Goal: Task Accomplishment & Management: Manage account settings

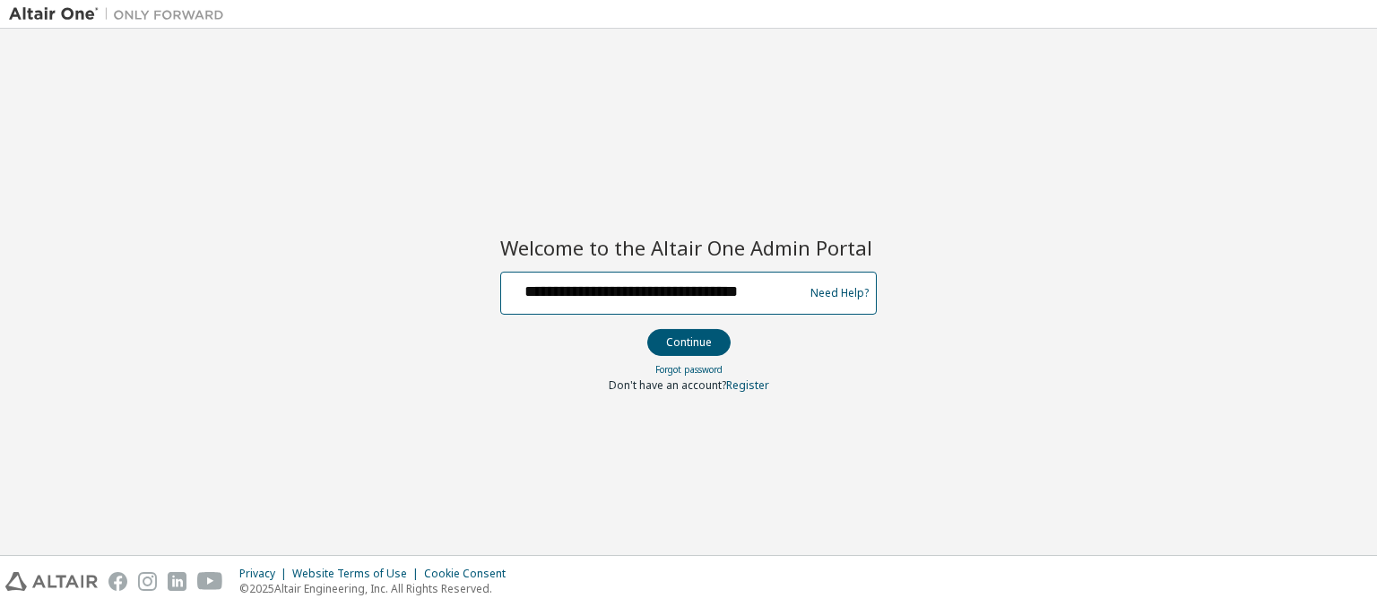
scroll to position [0, 16]
type input "**********"
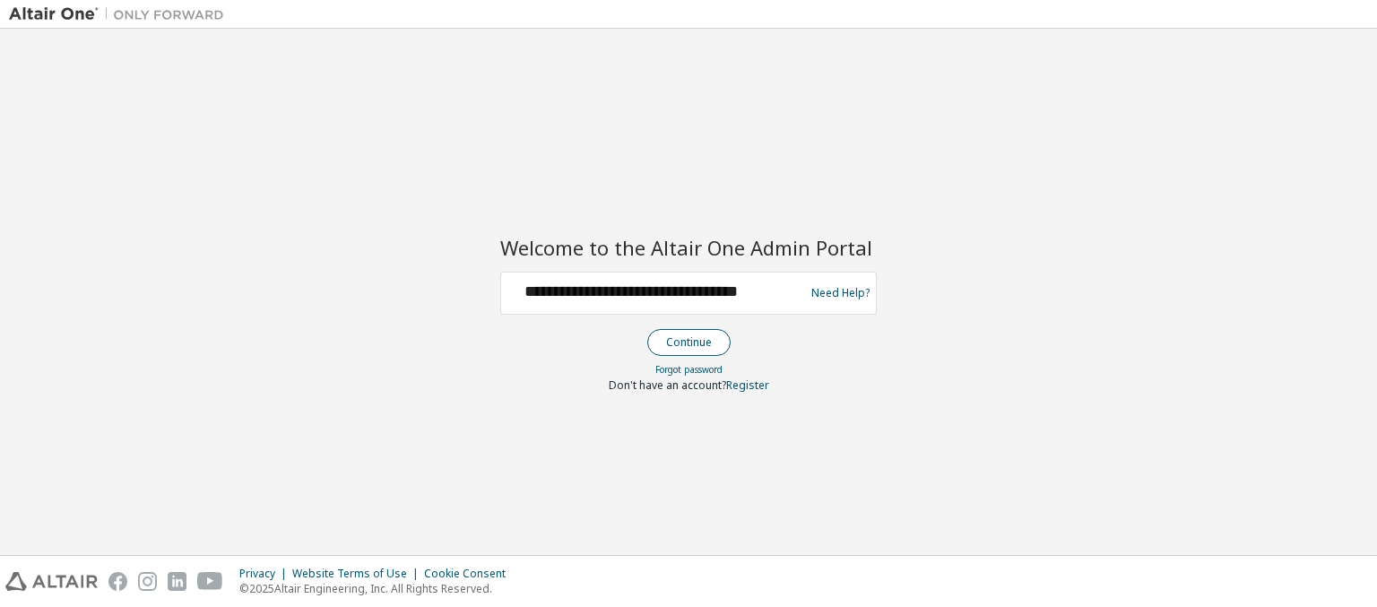
click at [688, 342] on button "Continue" at bounding box center [688, 342] width 83 height 27
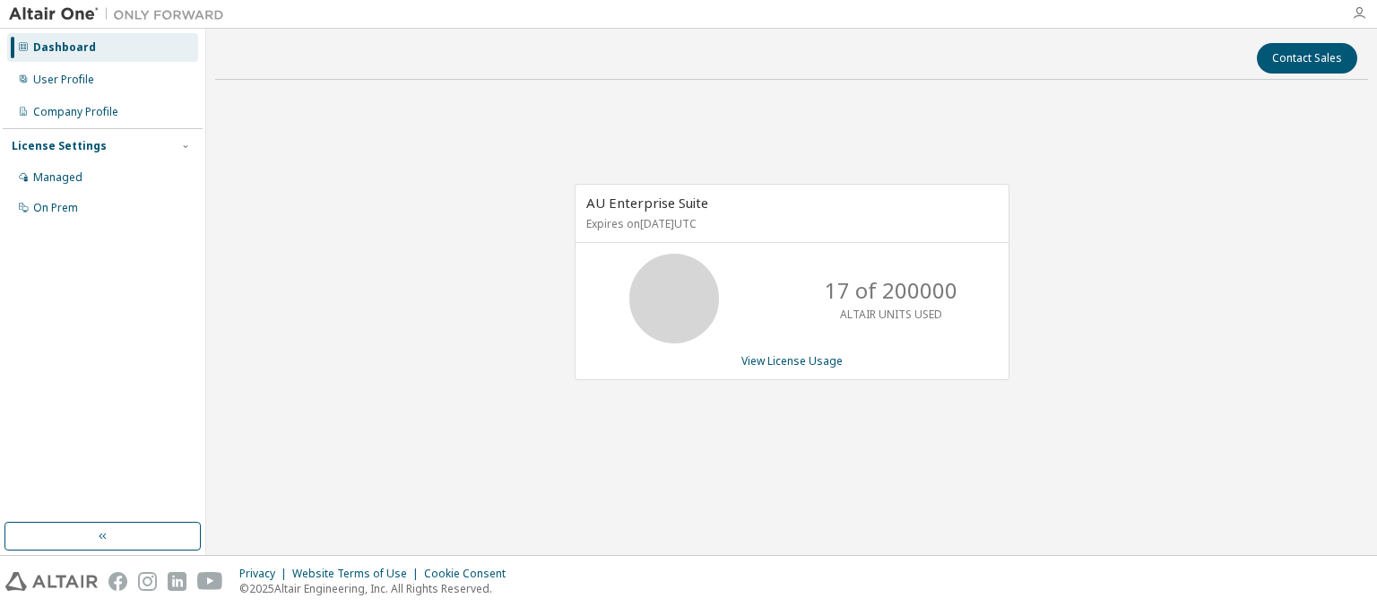
click at [1359, 13] on icon "button" at bounding box center [1359, 13] width 14 height 14
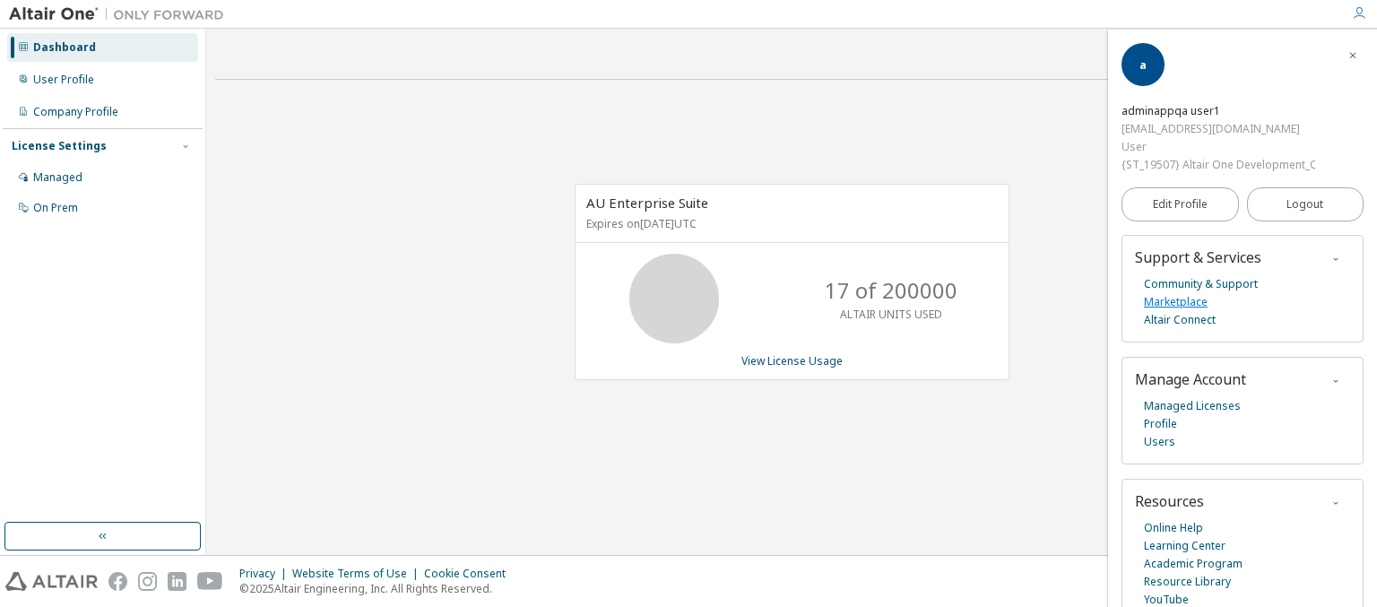
click at [1175, 301] on link "Marketplace" at bounding box center [1176, 302] width 64 height 18
click at [1190, 405] on link "Managed Licenses" at bounding box center [1192, 406] width 97 height 18
click at [1159, 423] on link "Profile" at bounding box center [1160, 424] width 33 height 18
click at [1158, 441] on link "Users" at bounding box center [1159, 442] width 31 height 18
click at [1192, 562] on link "Academic Program" at bounding box center [1193, 564] width 99 height 18
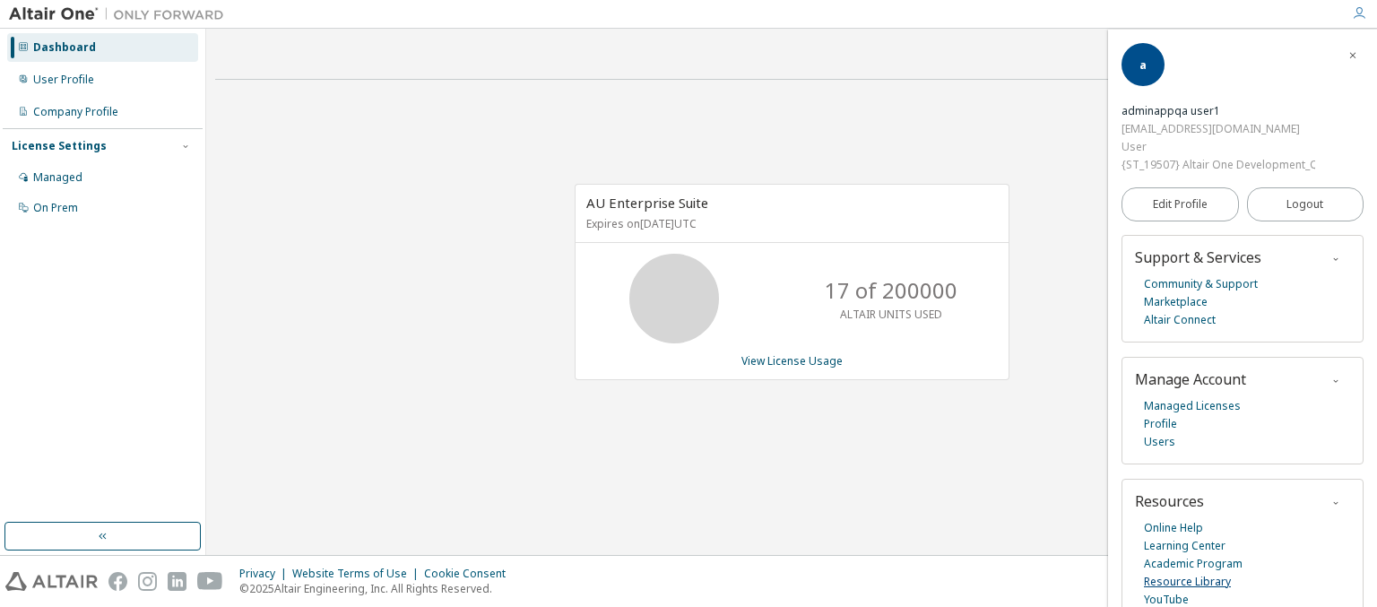
click at [1185, 580] on link "Resource Library" at bounding box center [1187, 582] width 87 height 18
click at [1166, 598] on link "YouTube" at bounding box center [1166, 600] width 45 height 18
click at [1174, 526] on link "Online Help" at bounding box center [1173, 528] width 59 height 18
click at [1177, 204] on span "Edit Profile" at bounding box center [1180, 204] width 55 height 14
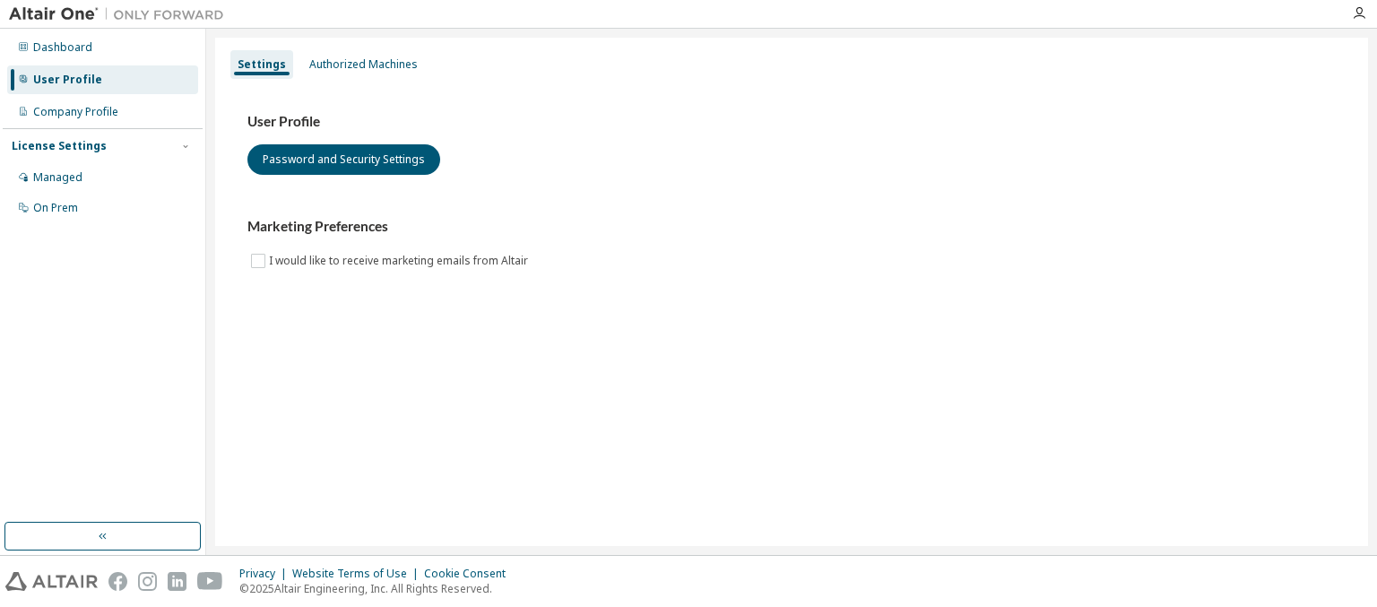
click at [117, 581] on img at bounding box center [118, 581] width 19 height 19
click at [147, 581] on img at bounding box center [147, 581] width 19 height 19
click at [177, 581] on img at bounding box center [177, 581] width 19 height 19
click at [210, 581] on img at bounding box center [210, 581] width 26 height 19
